Goal: Task Accomplishment & Management: Use online tool/utility

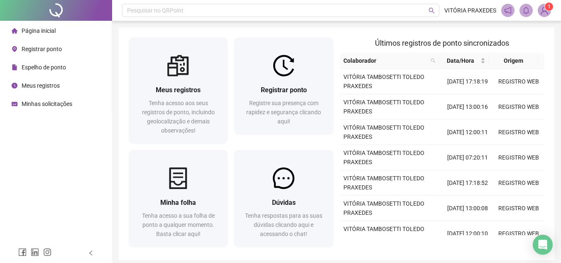
click at [51, 72] on div "Espelho de ponto" at bounding box center [39, 67] width 54 height 17
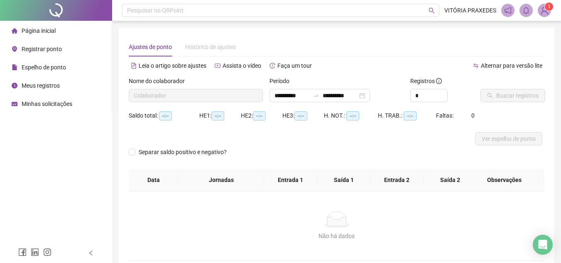
type input "**********"
type input "*"
click at [441, 94] on icon "up" at bounding box center [442, 93] width 3 height 3
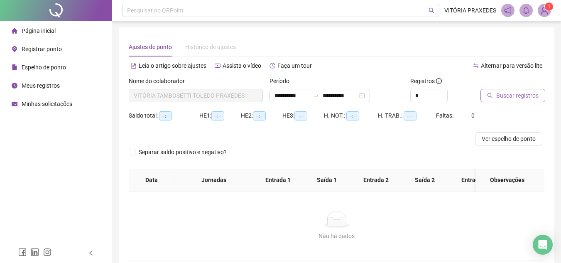
click at [499, 99] on span "Buscar registros" at bounding box center [517, 95] width 42 height 9
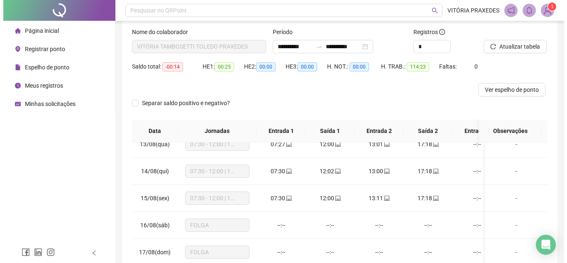
scroll to position [151, 0]
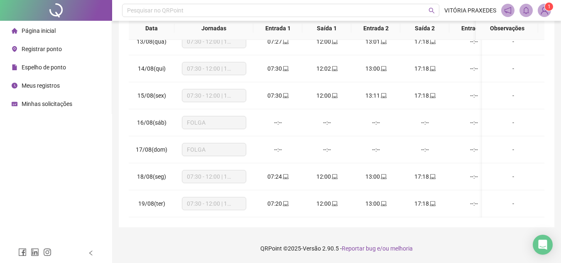
click at [55, 50] on span "Registrar ponto" at bounding box center [42, 49] width 40 height 7
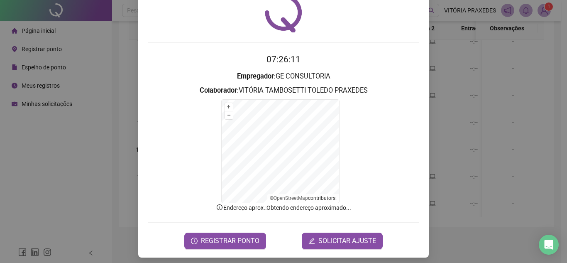
scroll to position [41, 0]
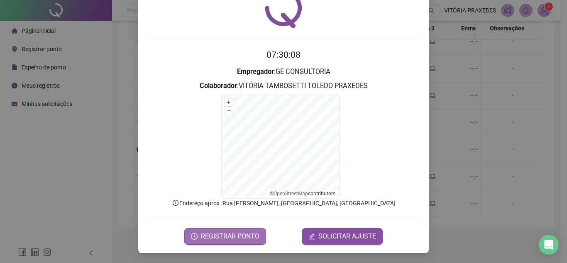
click at [239, 234] on span "REGISTRAR PONTO" at bounding box center [230, 236] width 58 height 10
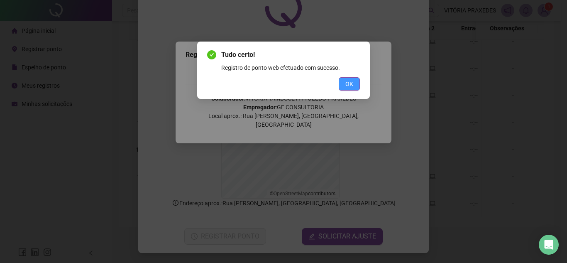
click at [351, 87] on span "OK" at bounding box center [349, 83] width 8 height 9
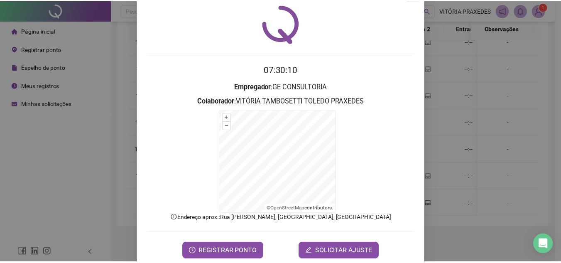
scroll to position [0, 0]
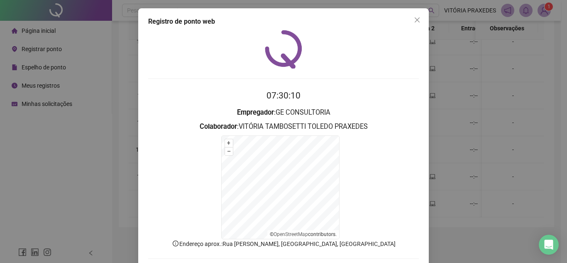
click at [415, 12] on div "Registro de ponto web 07:30:10 Empregador : GE CONSULTORIA Colaborador : VITÓRI…" at bounding box center [283, 150] width 290 height 285
click at [414, 18] on icon "close" at bounding box center [417, 20] width 7 height 7
